Goal: Task Accomplishment & Management: Complete application form

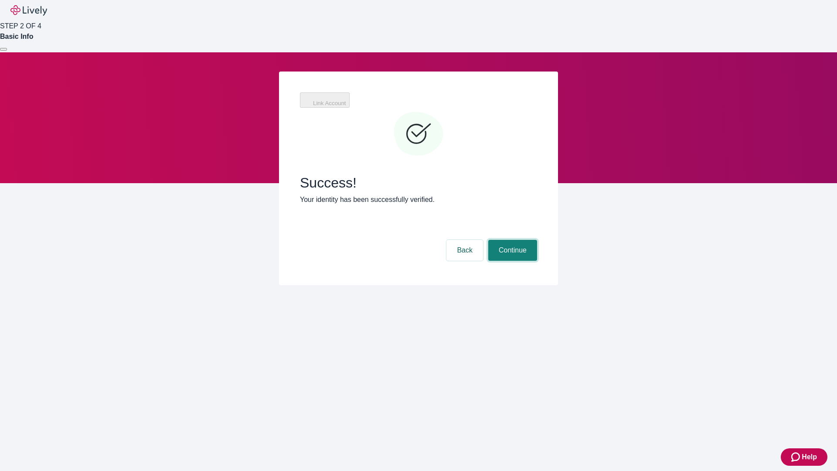
click at [512, 240] on button "Continue" at bounding box center [512, 250] width 49 height 21
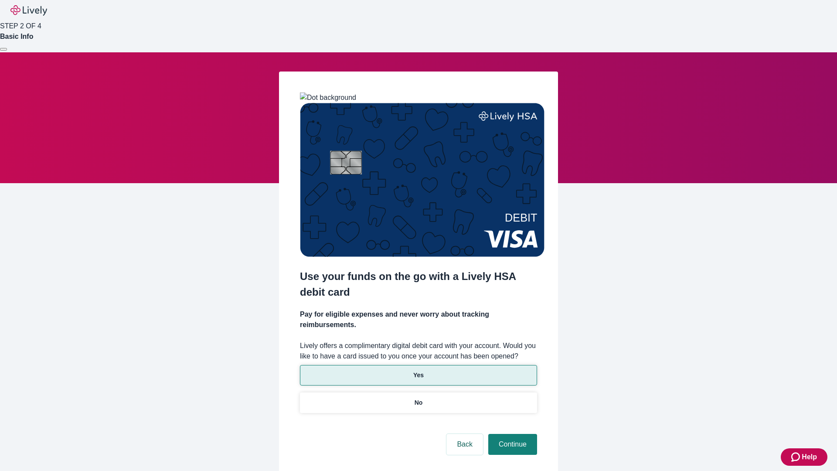
click at [418, 371] on p "Yes" at bounding box center [418, 375] width 10 height 9
click at [512, 434] on button "Continue" at bounding box center [512, 444] width 49 height 21
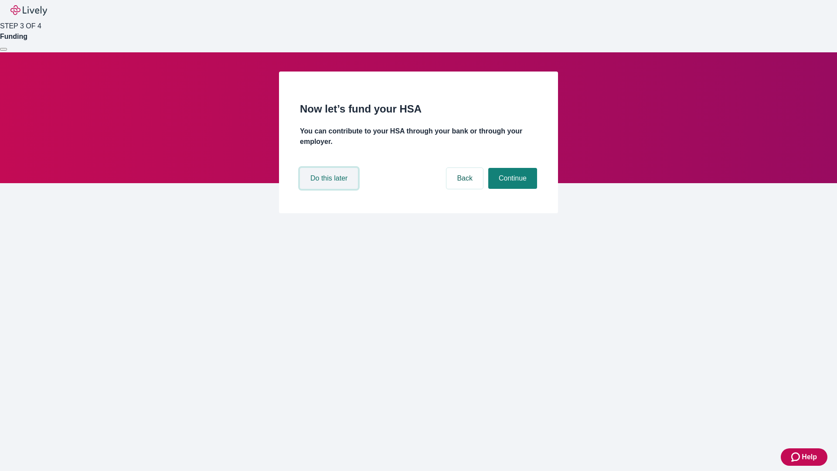
click at [330, 189] on button "Do this later" at bounding box center [329, 178] width 58 height 21
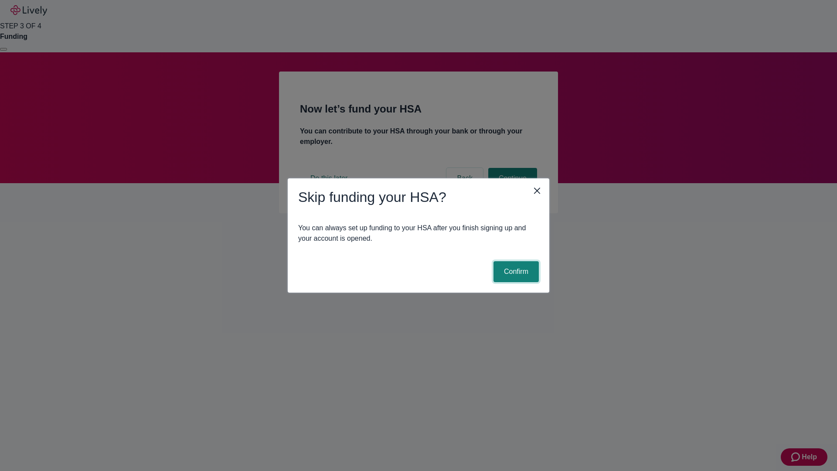
click at [515, 272] on button "Confirm" at bounding box center [516, 271] width 45 height 21
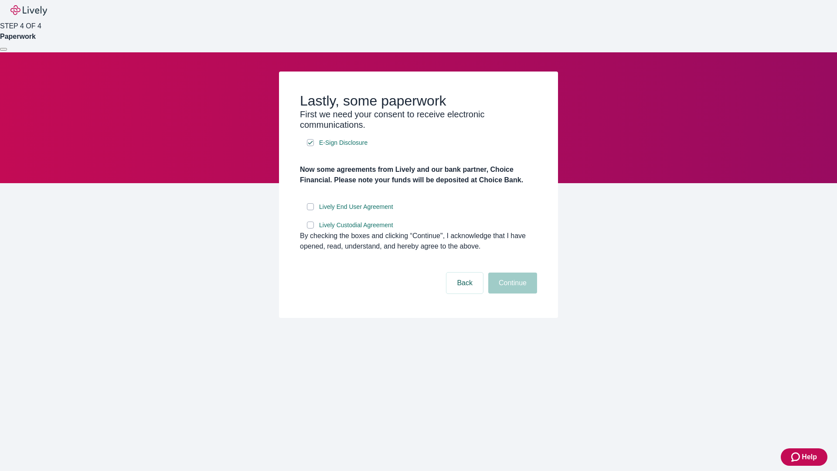
click at [310, 210] on input "Lively End User Agreement" at bounding box center [310, 206] width 7 height 7
checkbox input "true"
click at [310, 229] on input "Lively Custodial Agreement" at bounding box center [310, 225] width 7 height 7
checkbox input "true"
click at [512, 293] on button "Continue" at bounding box center [512, 283] width 49 height 21
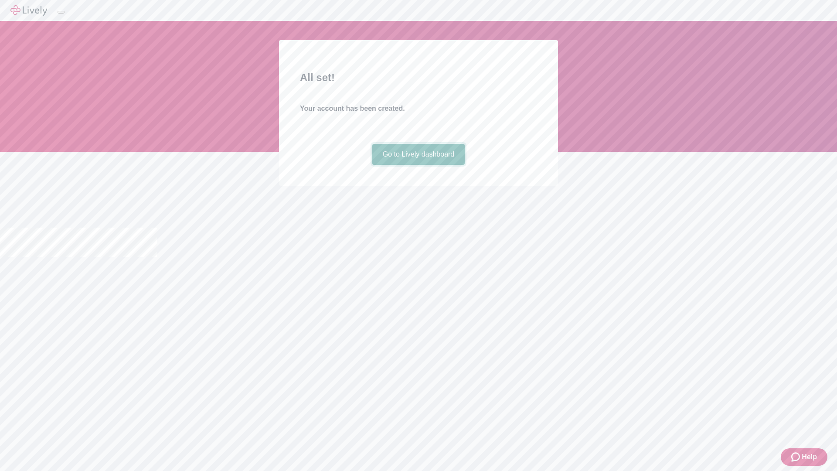
click at [418, 165] on link "Go to Lively dashboard" at bounding box center [418, 154] width 93 height 21
